Goal: Task Accomplishment & Management: Use online tool/utility

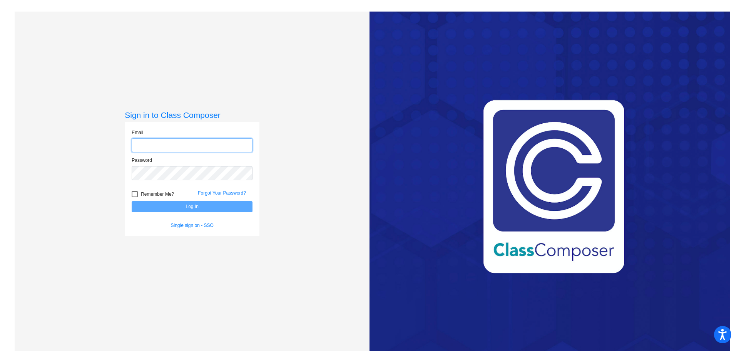
type input "[EMAIL_ADDRESS][DOMAIN_NAME]"
click at [200, 206] on button "Log In" at bounding box center [192, 206] width 121 height 11
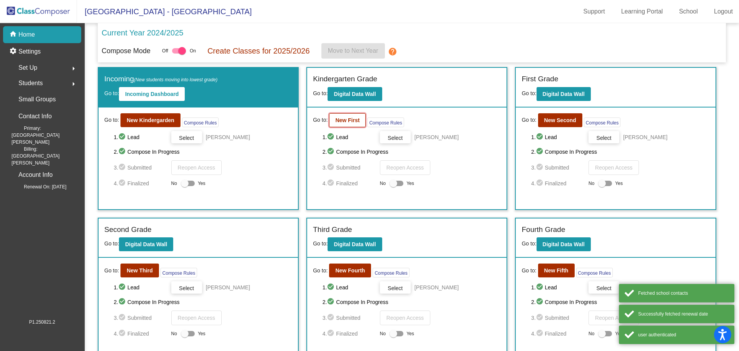
click at [346, 122] on b "New First" at bounding box center [347, 120] width 24 height 6
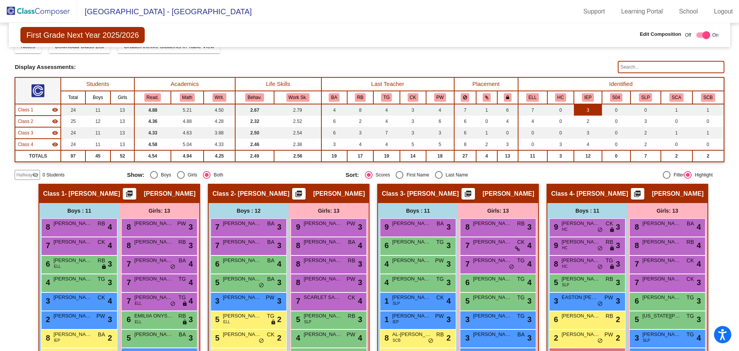
scroll to position [20, 0]
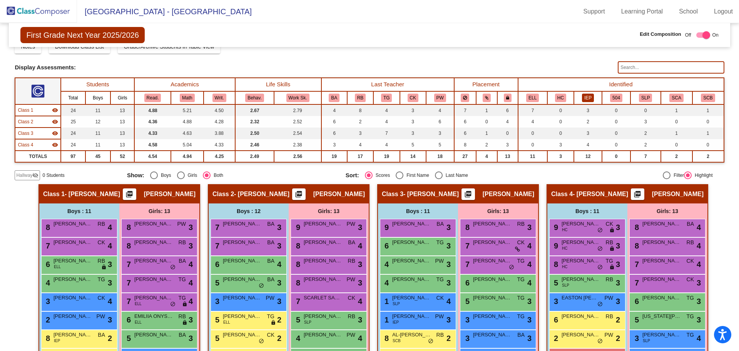
click at [586, 96] on button "IEP" at bounding box center [588, 98] width 12 height 8
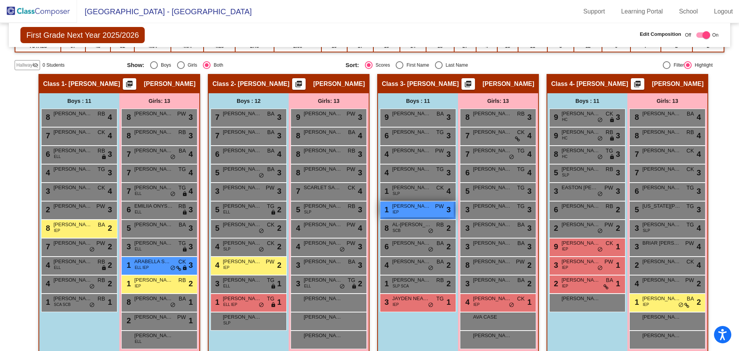
scroll to position [141, 0]
